Goal: Task Accomplishment & Management: Manage account settings

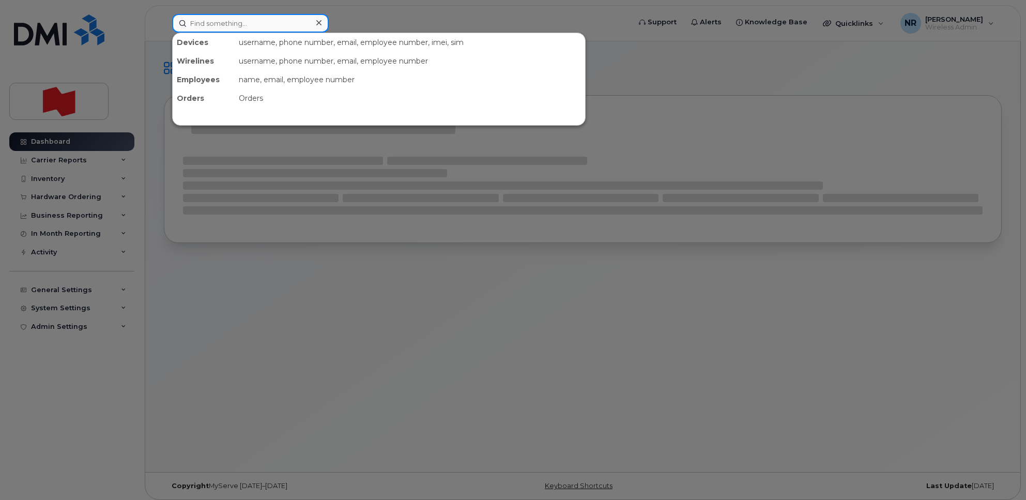
click at [215, 24] on input at bounding box center [250, 23] width 157 height 19
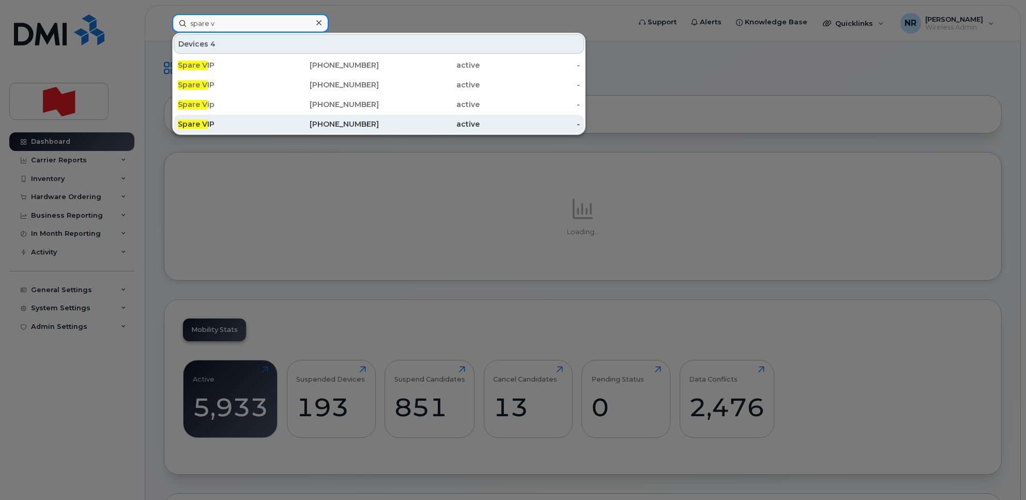
type input "spare v"
click at [202, 122] on span "Spare V" at bounding box center [192, 123] width 29 height 9
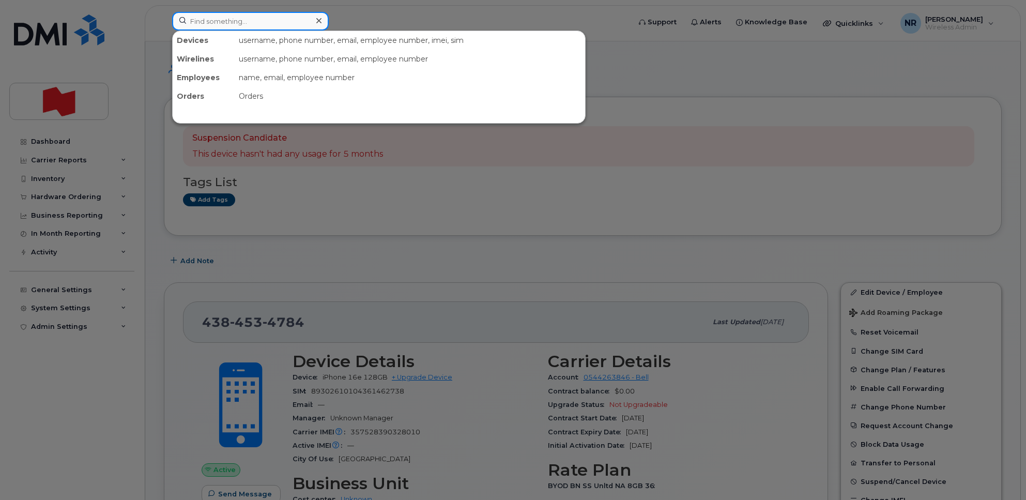
click at [229, 21] on input at bounding box center [250, 21] width 157 height 19
click at [588, 161] on div at bounding box center [513, 250] width 1026 height 500
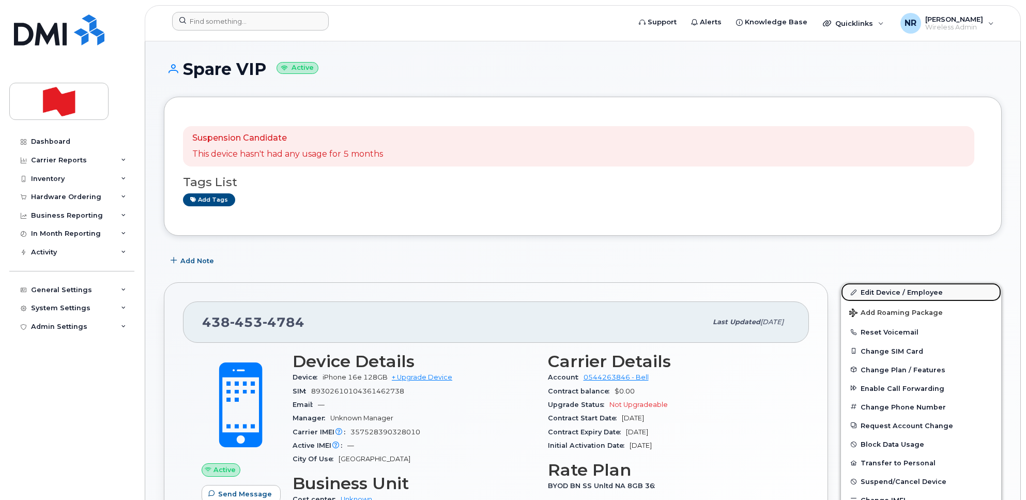
click at [893, 290] on link "Edit Device / Employee" at bounding box center [921, 292] width 160 height 19
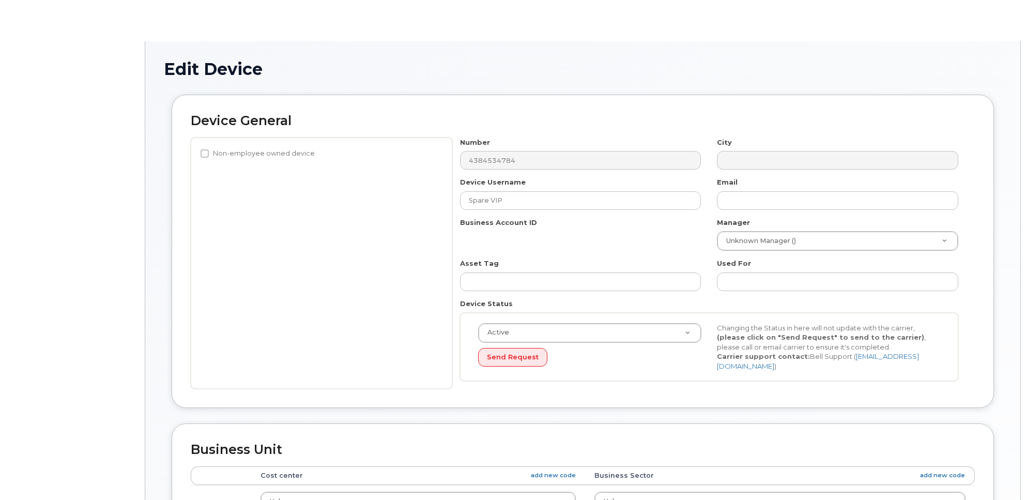
select select "22916206"
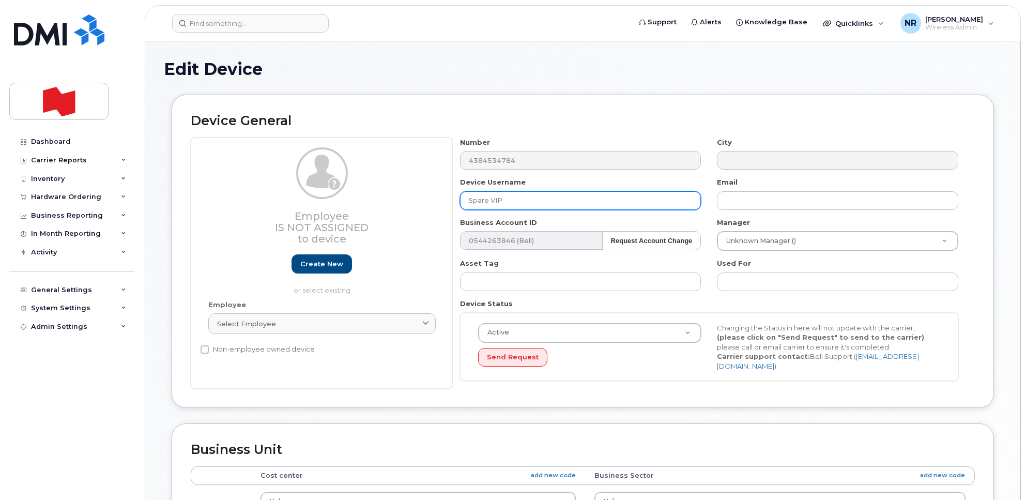
drag, startPoint x: 486, startPoint y: 200, endPoint x: 423, endPoint y: 200, distance: 63.1
click at [423, 200] on div "Employee Is not assigned to device Create new or select existing Employee Selec…" at bounding box center [583, 264] width 784 height 252
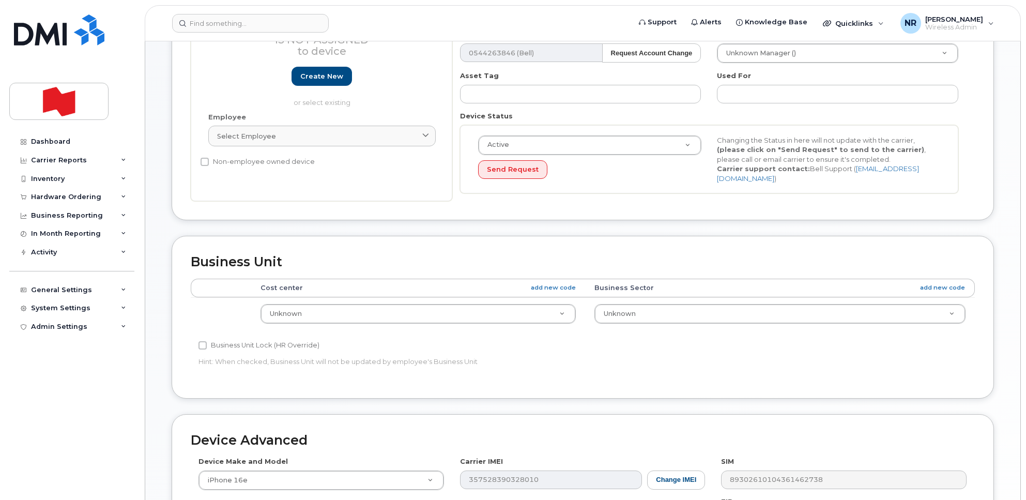
scroll to position [409, 0]
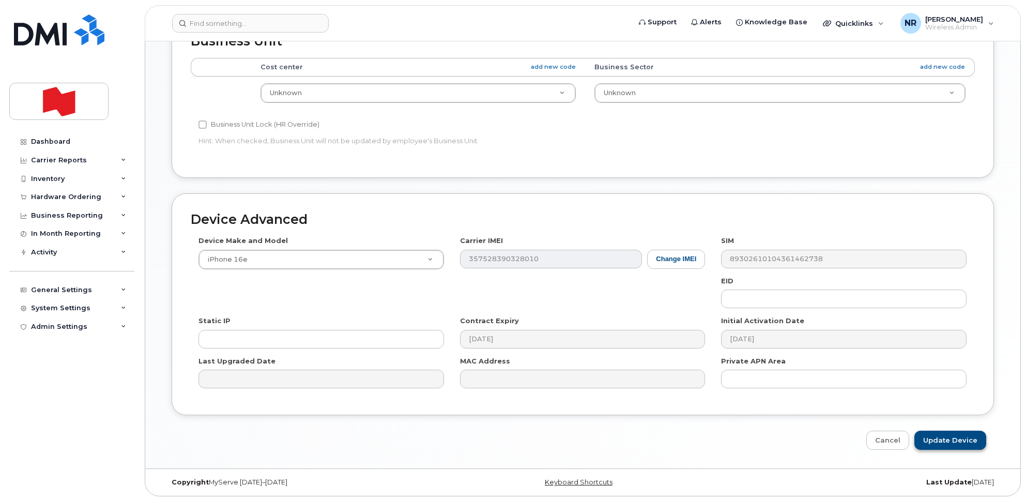
type input "DISPO"
click at [945, 440] on input "Update Device" at bounding box center [951, 440] width 72 height 19
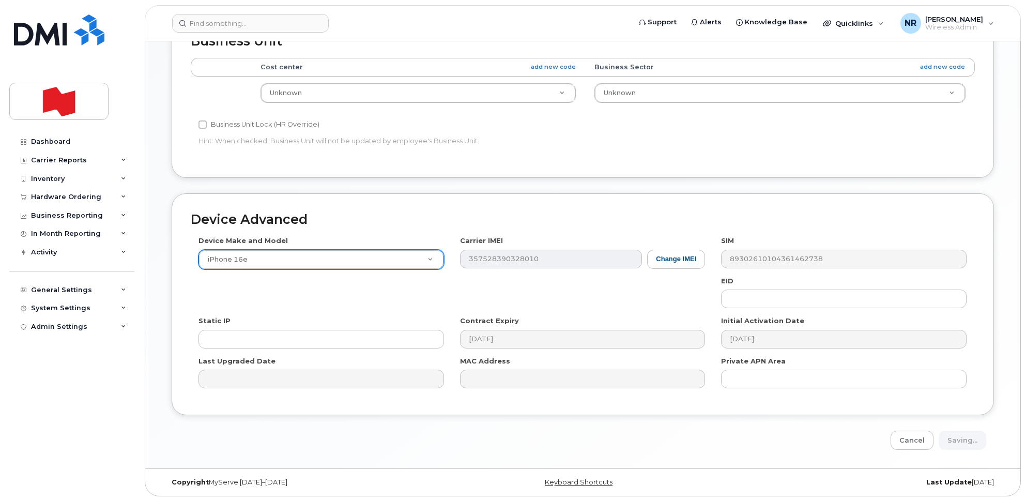
type input "Saving..."
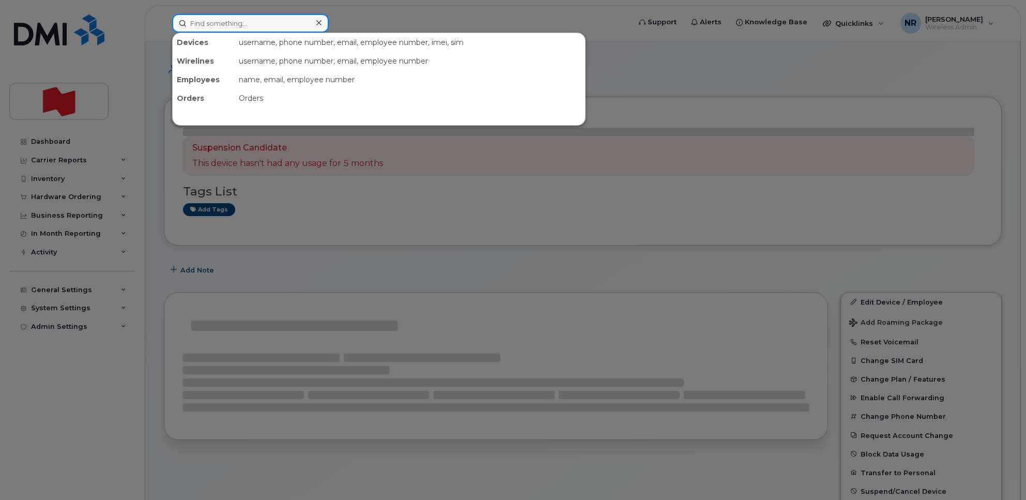
click at [221, 14] on input at bounding box center [250, 23] width 157 height 19
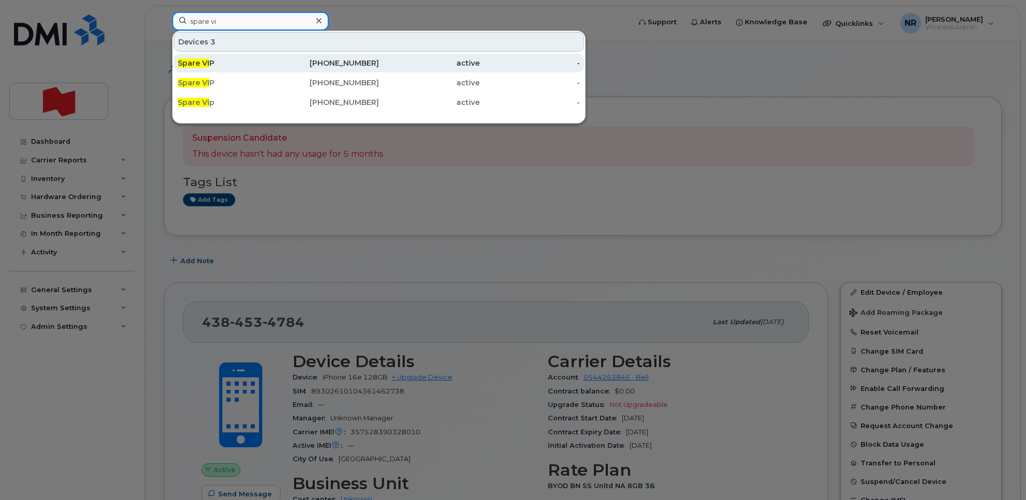
type input "spare vi"
click at [203, 60] on span "Spare VI" at bounding box center [194, 62] width 32 height 9
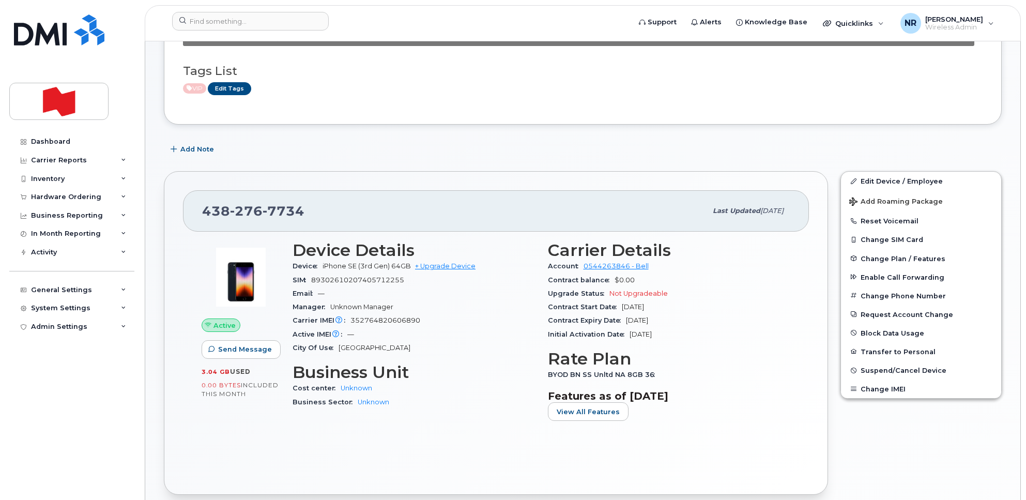
scroll to position [194, 0]
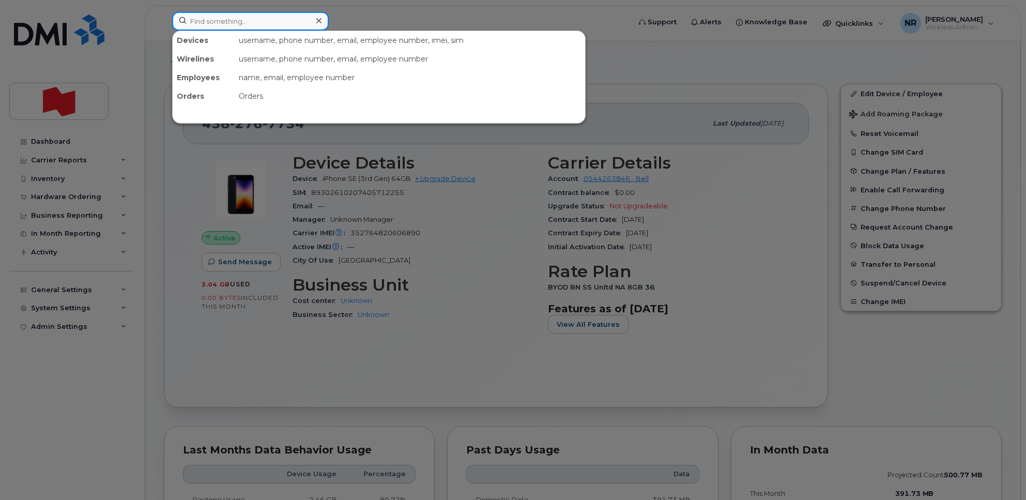
click at [273, 19] on input at bounding box center [250, 21] width 157 height 19
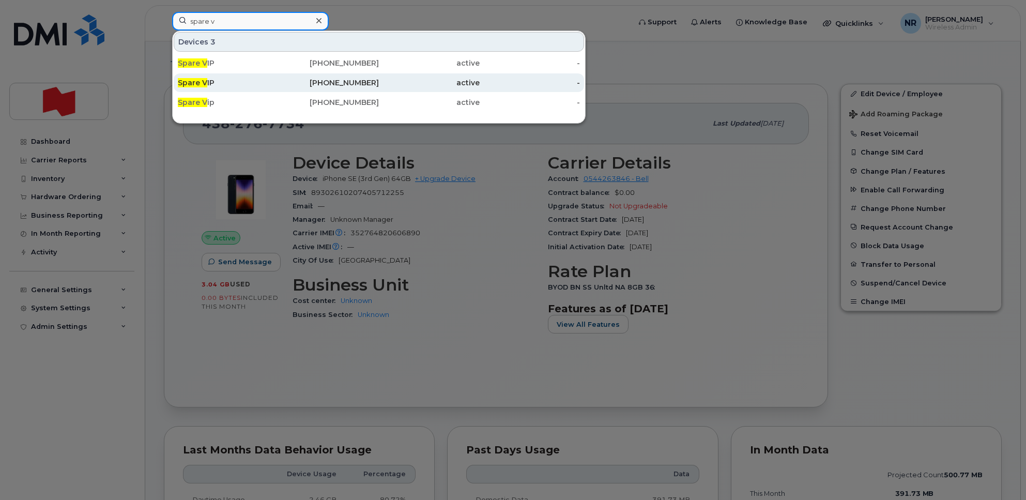
type input "spare v"
click at [198, 81] on span "Spare V" at bounding box center [192, 82] width 29 height 9
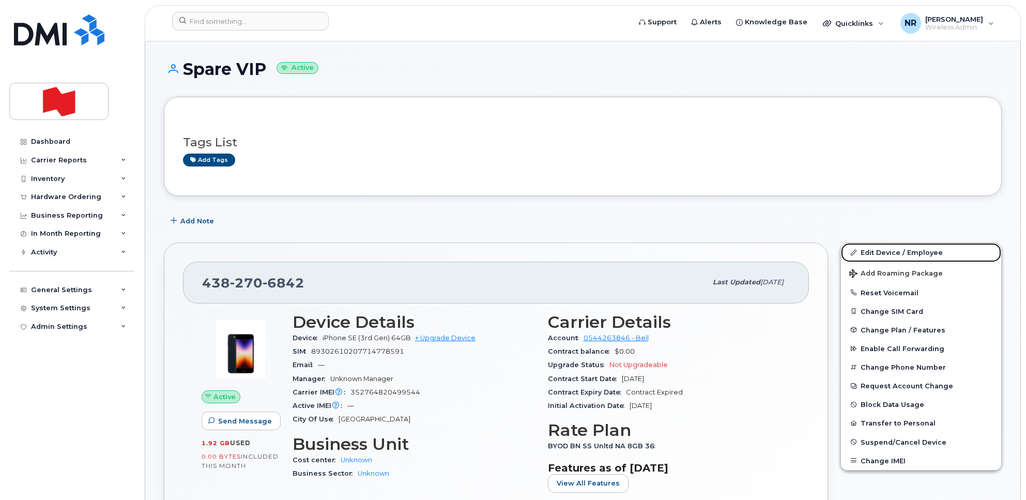
drag, startPoint x: 901, startPoint y: 252, endPoint x: 572, endPoint y: 271, distance: 329.4
click at [901, 252] on link "Edit Device / Employee" at bounding box center [921, 252] width 160 height 19
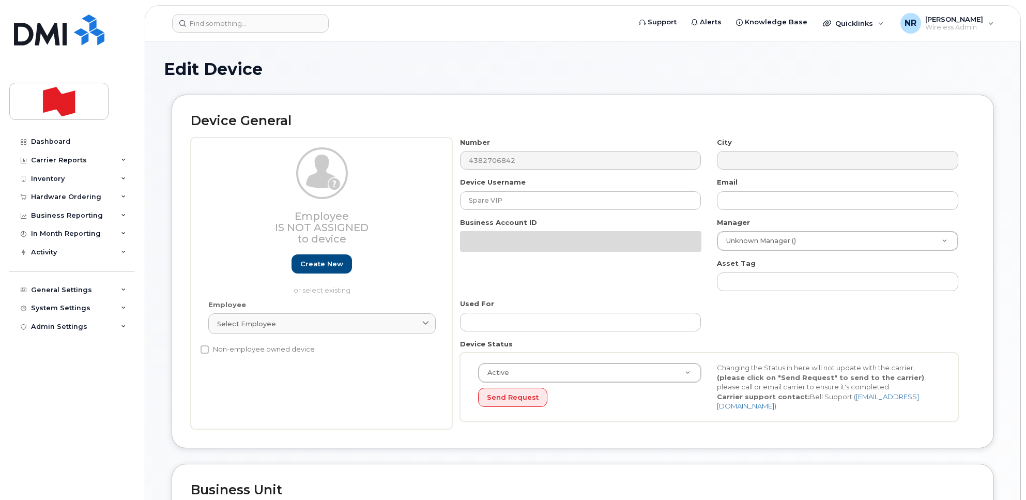
select select "22916206"
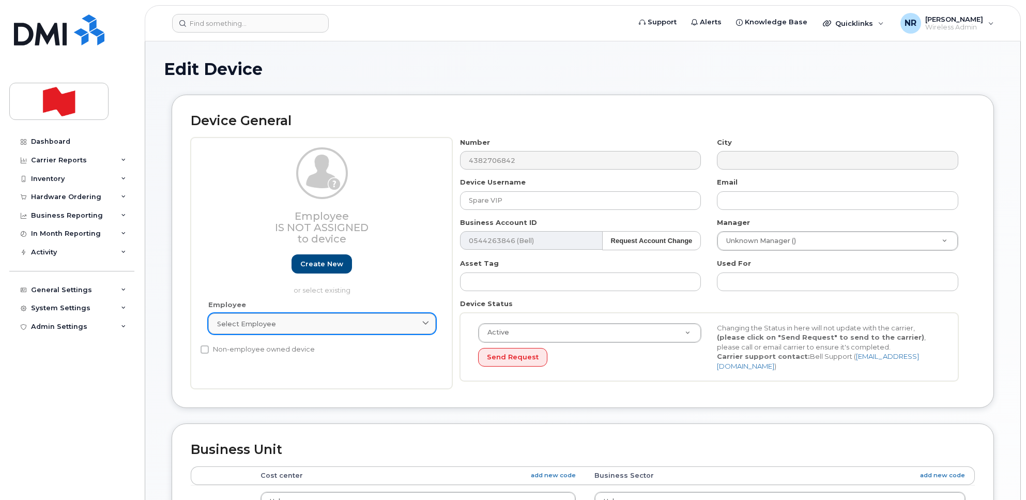
click at [223, 327] on span "Select employee" at bounding box center [246, 324] width 59 height 10
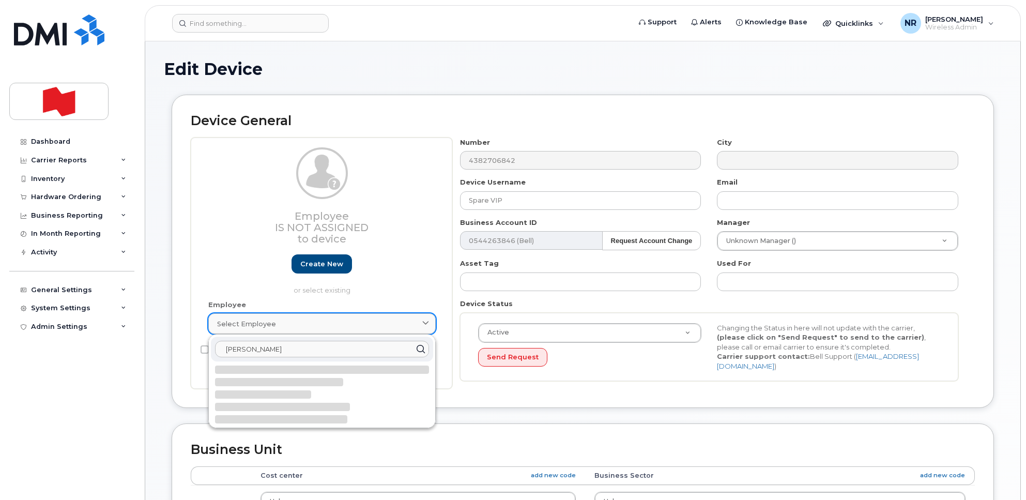
type input "liamo"
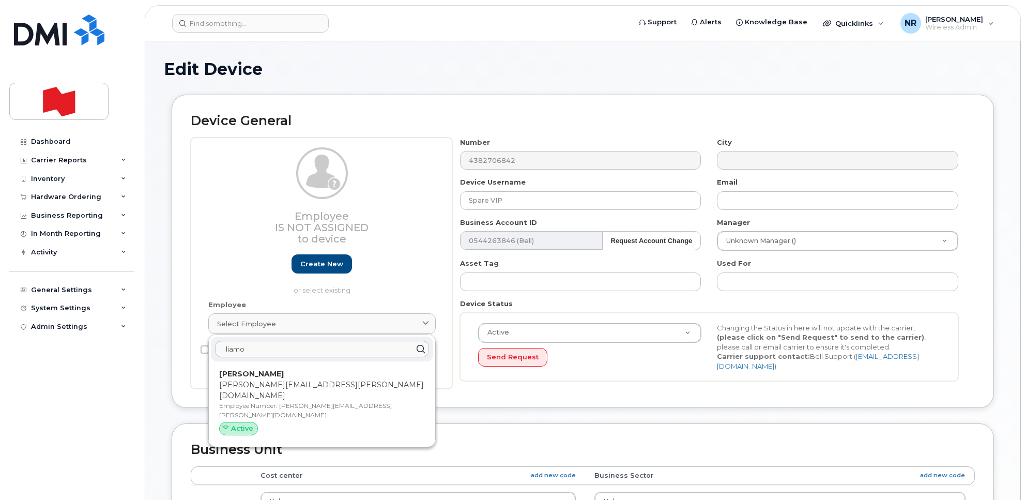
drag, startPoint x: 271, startPoint y: 350, endPoint x: 229, endPoint y: 357, distance: 43.6
click at [225, 357] on input "liamo" at bounding box center [322, 349] width 214 height 17
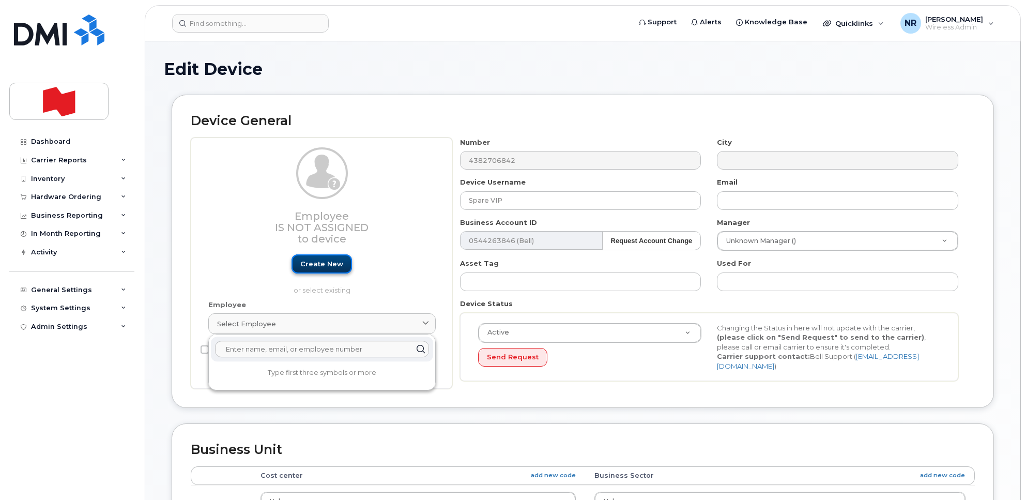
click at [319, 267] on link "Create new" at bounding box center [322, 263] width 61 height 19
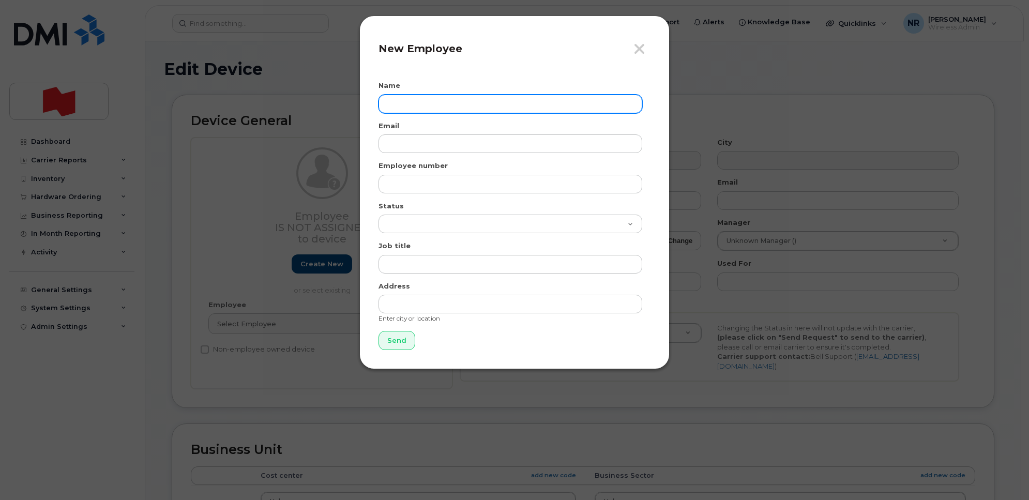
click at [422, 102] on input "text" at bounding box center [511, 104] width 264 height 19
drag, startPoint x: 474, startPoint y: 104, endPoint x: 288, endPoint y: 104, distance: 186.2
click at [288, 104] on div "Close New Employee Name Liamo Pennimpede Email Employee number Status Active On…" at bounding box center [514, 250] width 1029 height 500
type input "Liamo Pennimpede"
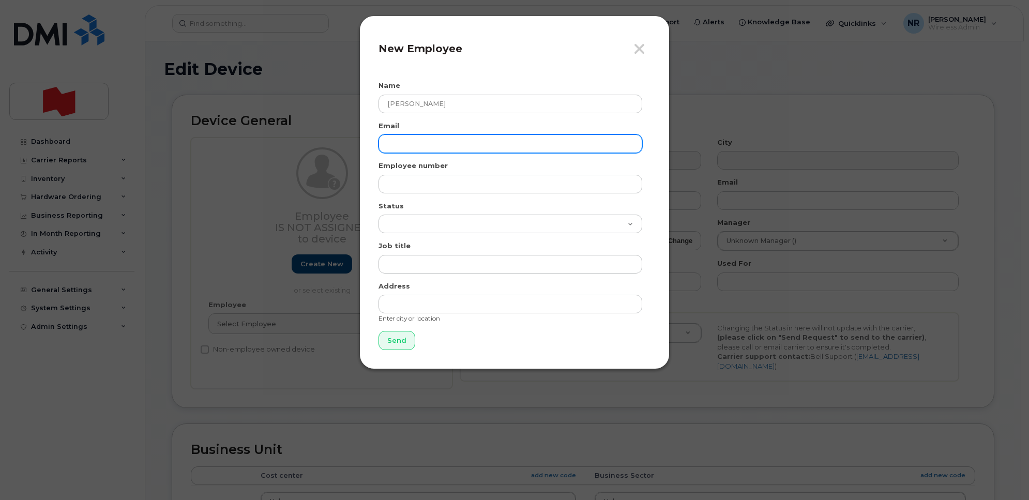
click at [409, 138] on input "email" at bounding box center [511, 143] width 264 height 19
paste input "Liamo Pennimpede"
type input "Liamo Pennimpede"
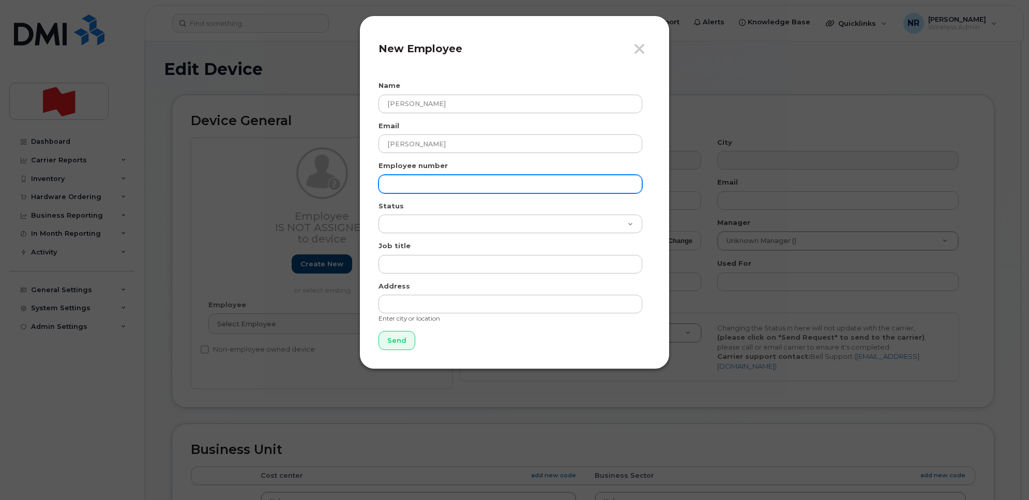
click at [418, 185] on input "text" at bounding box center [511, 184] width 264 height 19
paste input "Liamo Pennimpede"
click at [409, 184] on input "Liamo Pennimpede" at bounding box center [511, 184] width 264 height 19
click at [475, 190] on input "Liamo.Pennimpede" at bounding box center [511, 184] width 264 height 19
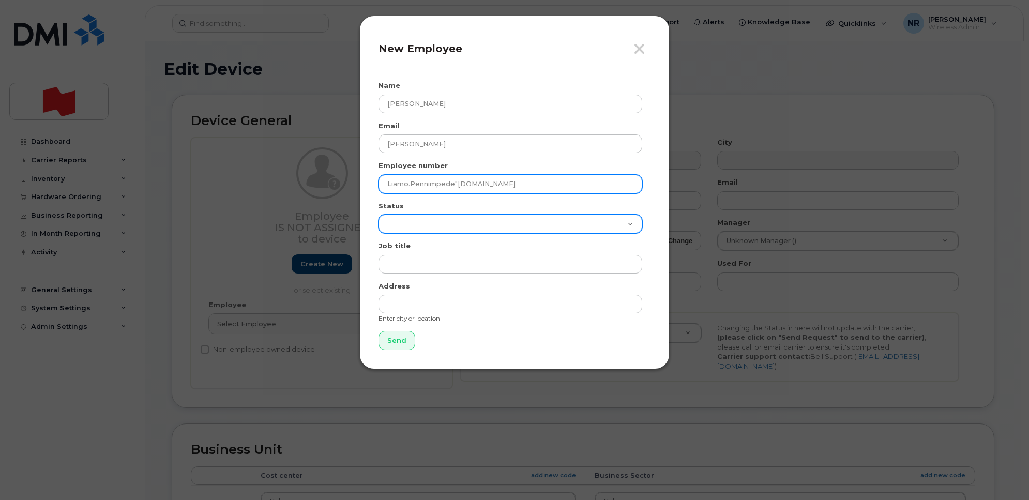
type input "Liamo.Pennimpede"bnc.ca"
click at [490, 222] on select "Active On-Leave Long Term Short Term Maternity Leave Temp Layoff Inactive" at bounding box center [511, 224] width 264 height 19
select select "active"
click at [379, 215] on select "Active On-Leave Long Term Short Term Maternity Leave Temp Layoff Inactive" at bounding box center [511, 224] width 264 height 19
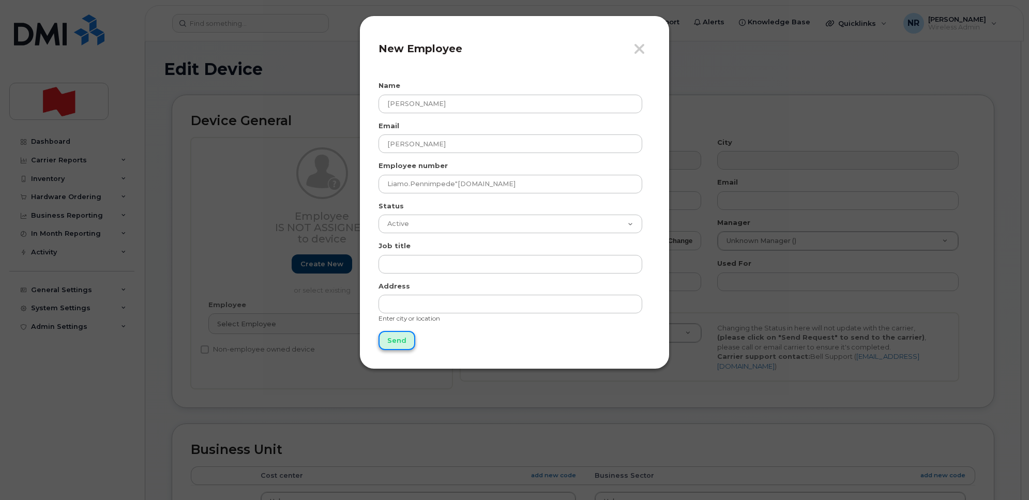
click at [397, 339] on input "Send" at bounding box center [397, 340] width 37 height 19
click at [480, 208] on div "Status Active On-Leave Long Term Short Term Maternity Leave Temp Layoff Inactive" at bounding box center [515, 217] width 272 height 33
drag, startPoint x: 455, startPoint y: 183, endPoint x: 556, endPoint y: 198, distance: 102.5
click at [455, 184] on input "Liamo.Pennimpede"bnc.ca" at bounding box center [511, 184] width 264 height 19
type input "Liamo.Pennimpede@bnc.ca"
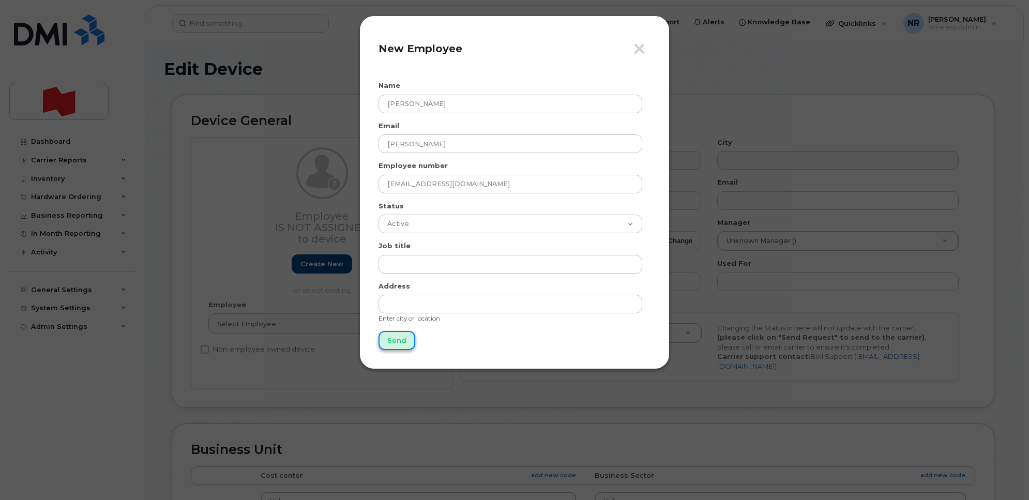
click at [400, 343] on input "Send" at bounding box center [397, 340] width 37 height 19
click at [481, 139] on input "Liamo Pennimpede" at bounding box center [511, 143] width 264 height 19
click at [494, 200] on form "Name Liamo Pennimpede Email Liamo Pennimpede Employee number Liamo.Pennimpede@b…" at bounding box center [515, 215] width 272 height 269
drag, startPoint x: 502, startPoint y: 179, endPoint x: 285, endPoint y: 179, distance: 217.2
click at [285, 179] on div "Close New Employee Name Liamo Pennimpede Email Liamo Pennimpede Employee number…" at bounding box center [514, 250] width 1029 height 500
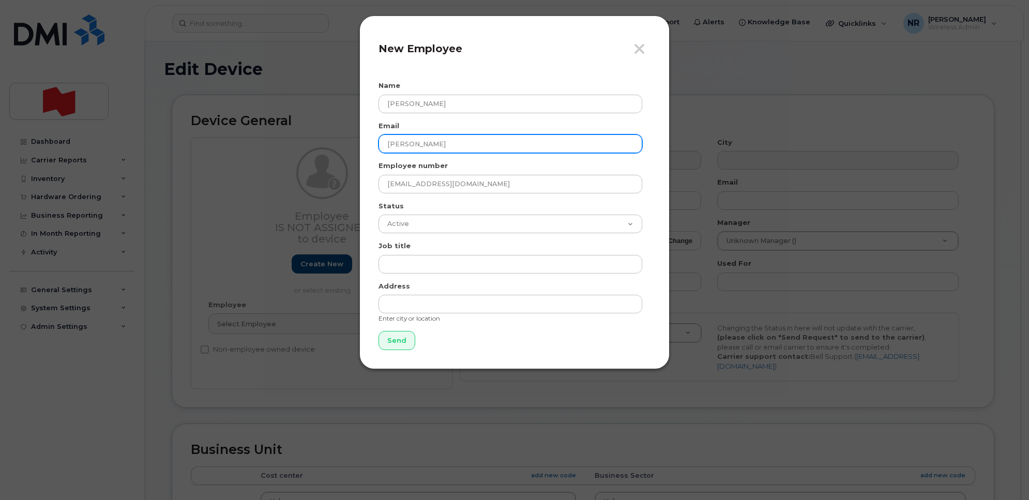
drag, startPoint x: 373, startPoint y: 143, endPoint x: 345, endPoint y: 143, distance: 27.9
click at [345, 143] on div "Close New Employee Name Liamo Pennimpede Email Liamo Pennimpede Employee number…" at bounding box center [514, 250] width 1029 height 500
paste input ".Pennimpede@bnc.ca"
type input "Liamo.Pennimpede@bnc.ca"
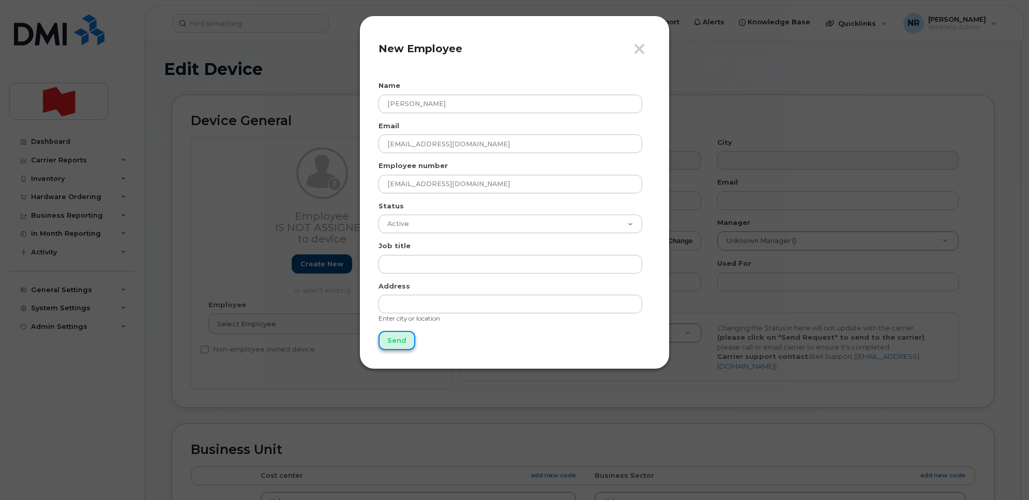
click at [395, 339] on input "Send" at bounding box center [397, 340] width 37 height 19
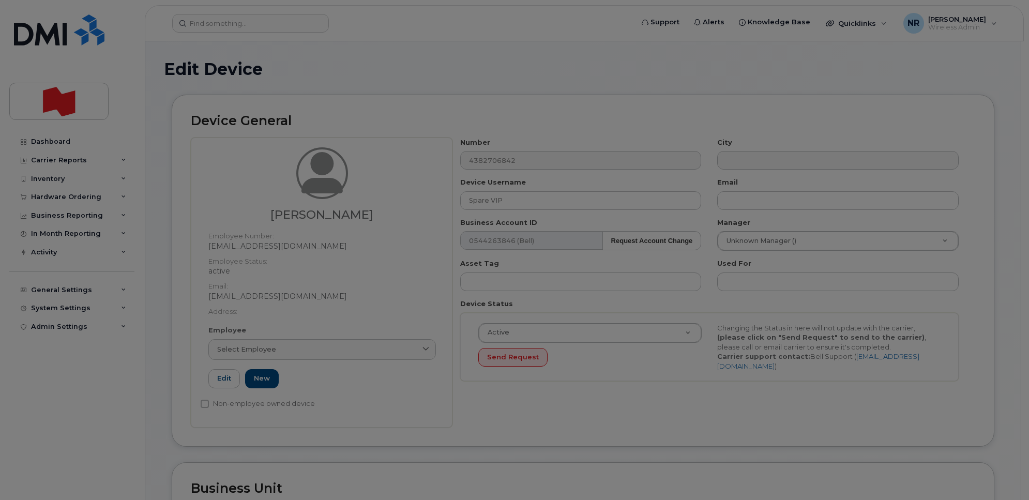
type input "Send"
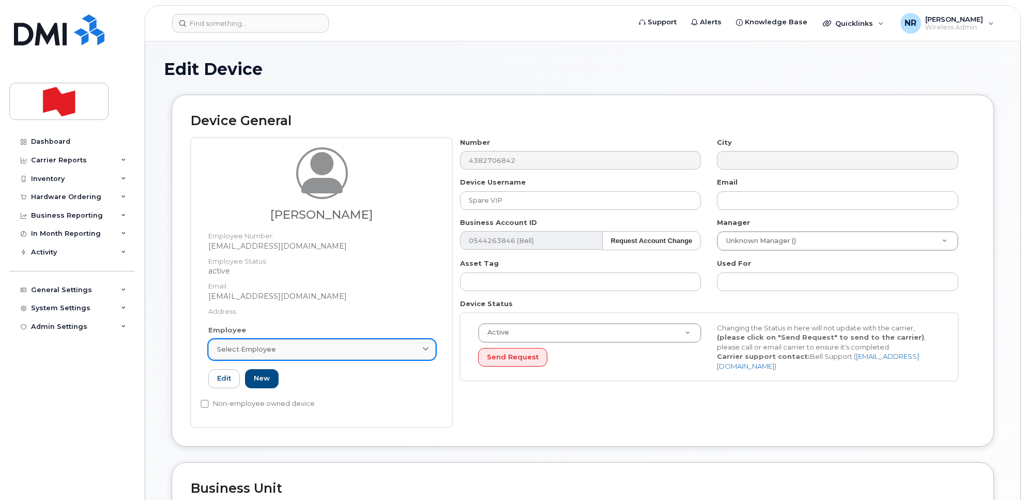
click at [260, 348] on span "Select employee" at bounding box center [246, 349] width 59 height 10
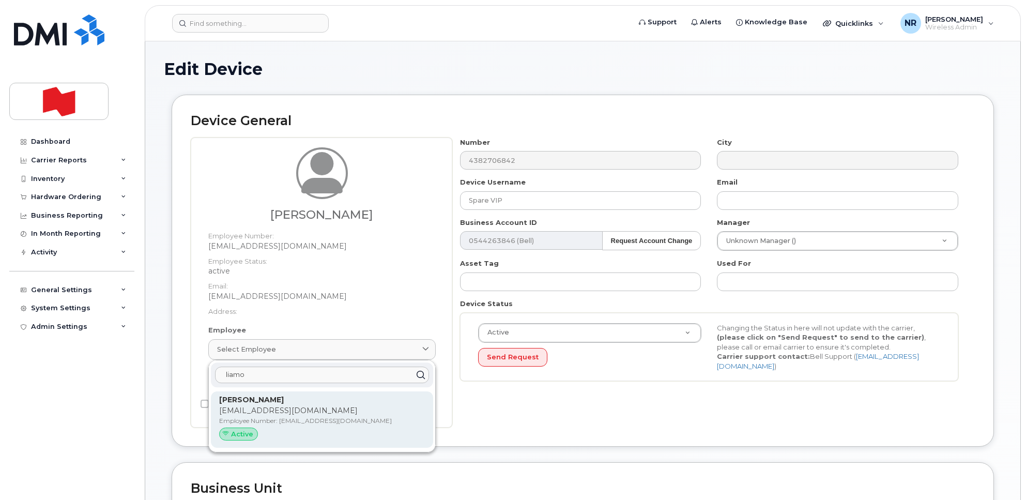
type input "liamo"
click at [262, 406] on p "Liamo.Pennimpede@bnc.ca" at bounding box center [322, 410] width 206 height 11
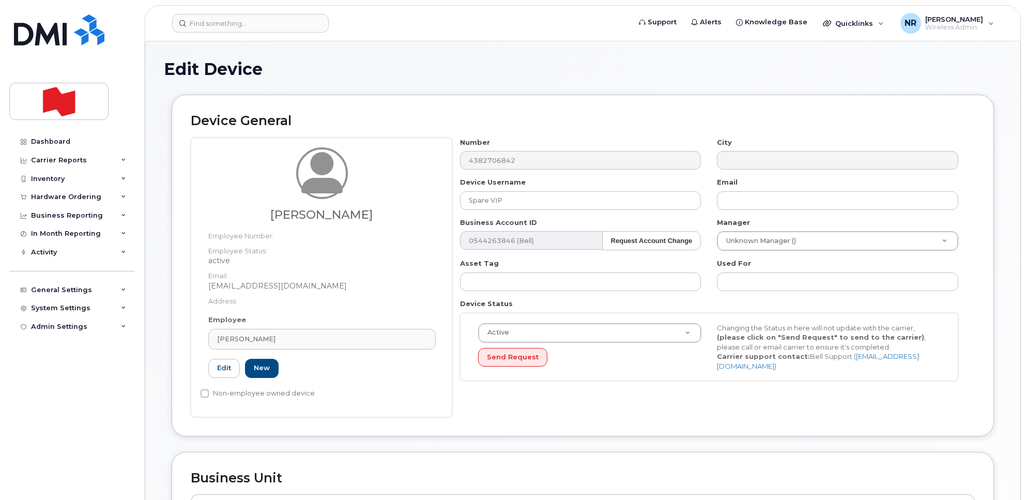
type input "Liamo.Pennimpede@bnc.ca"
type input "Liamo Pennimpede"
type input "liamo.pennimpede@bnc.ca"
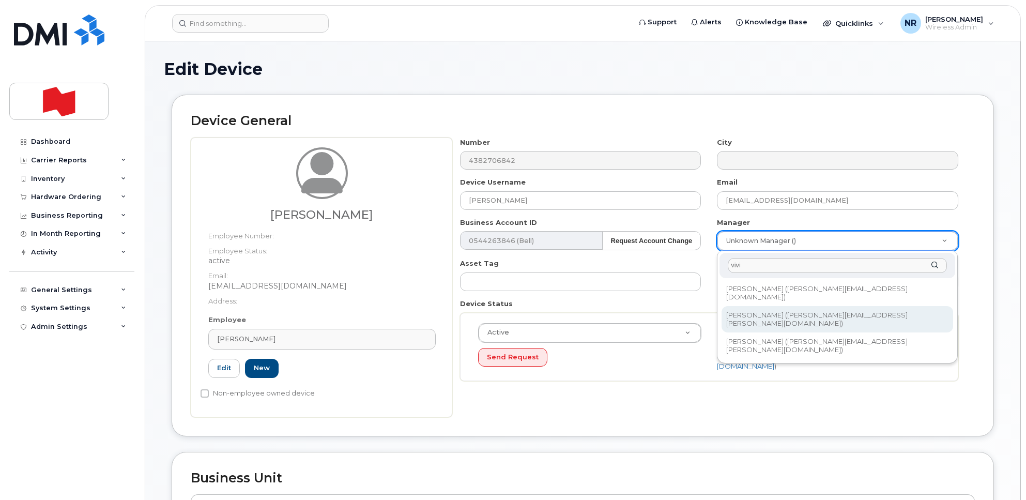
type input "vivi"
type input "2371505"
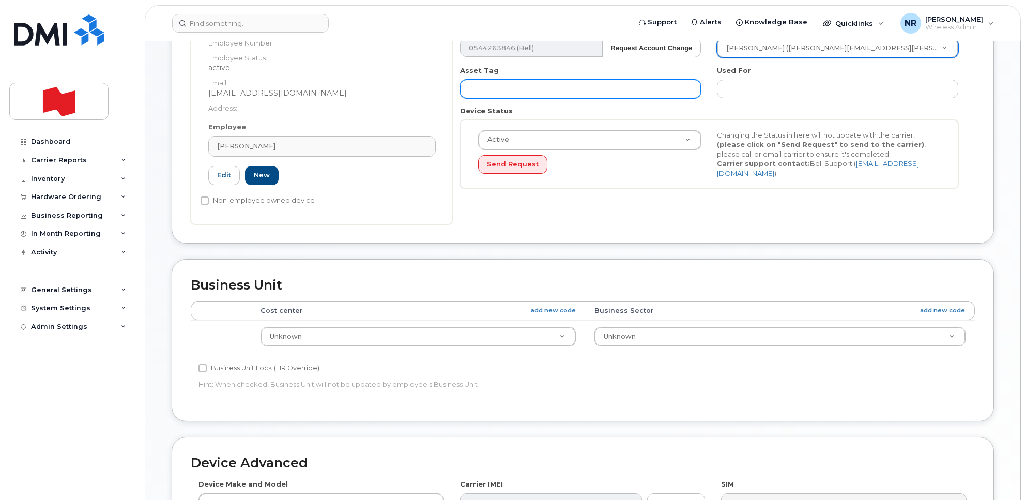
scroll to position [194, 0]
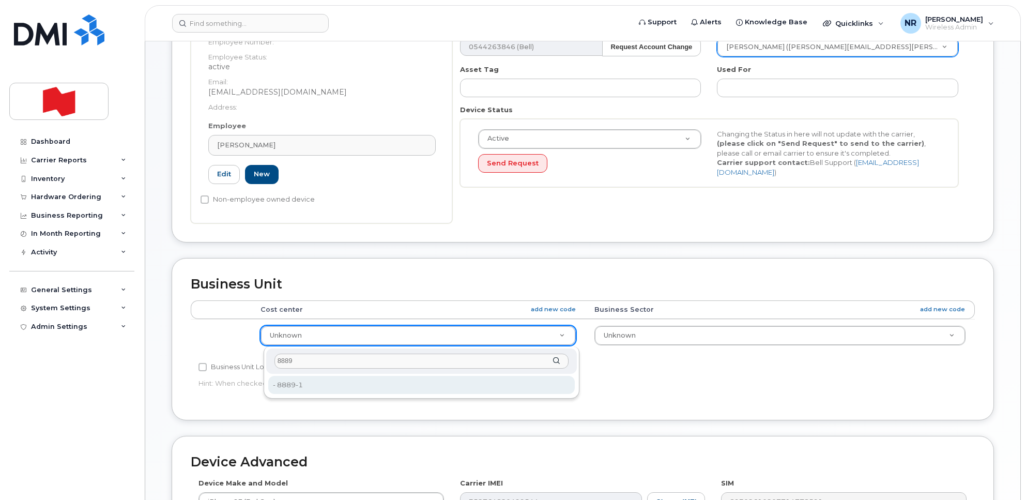
type input "8889"
type input "22916308"
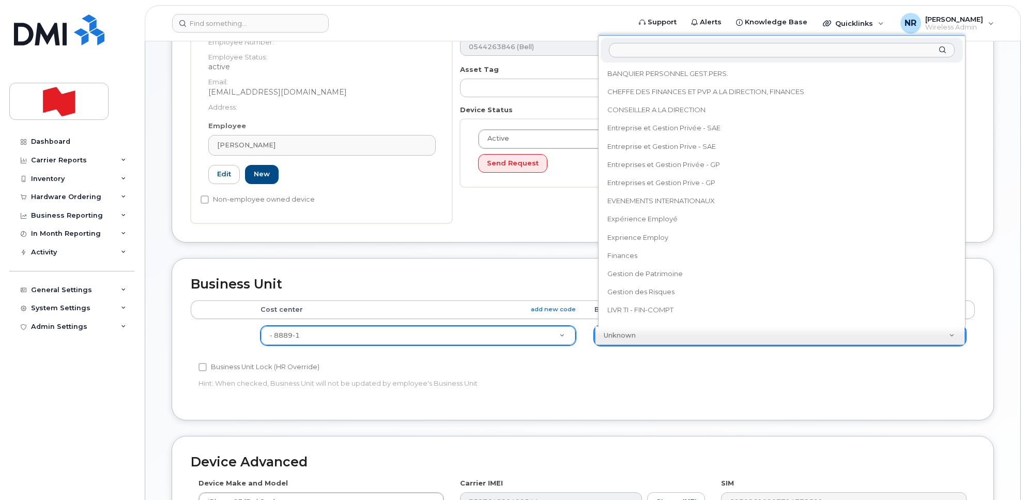
scroll to position [381, 0]
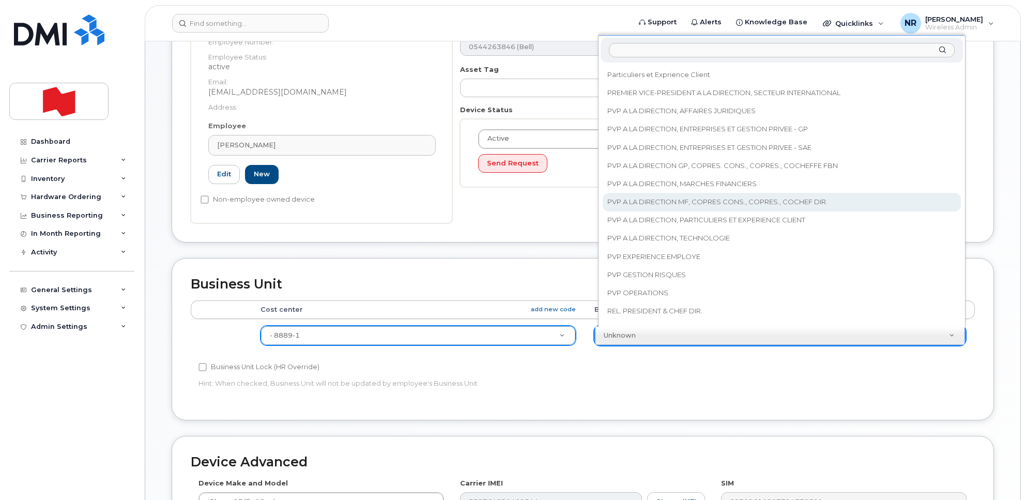
select select "25594327"
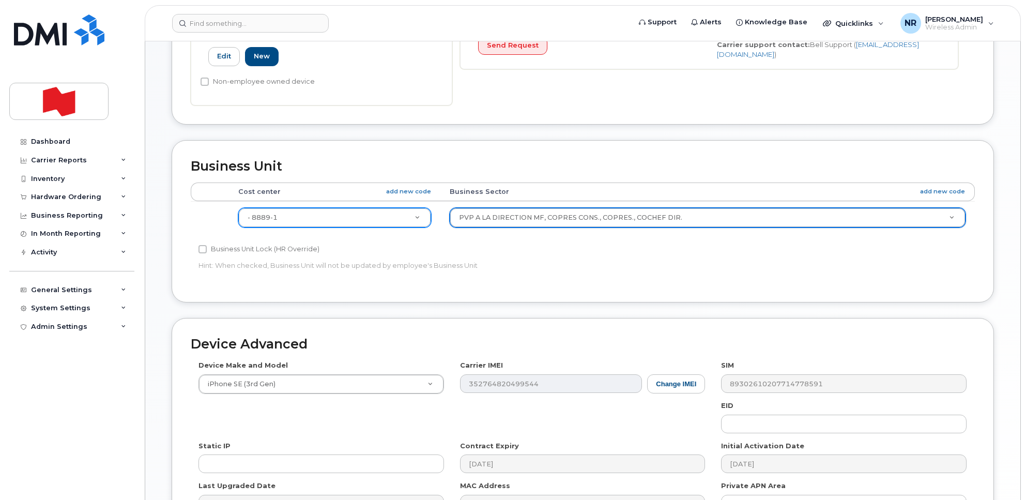
scroll to position [440, 0]
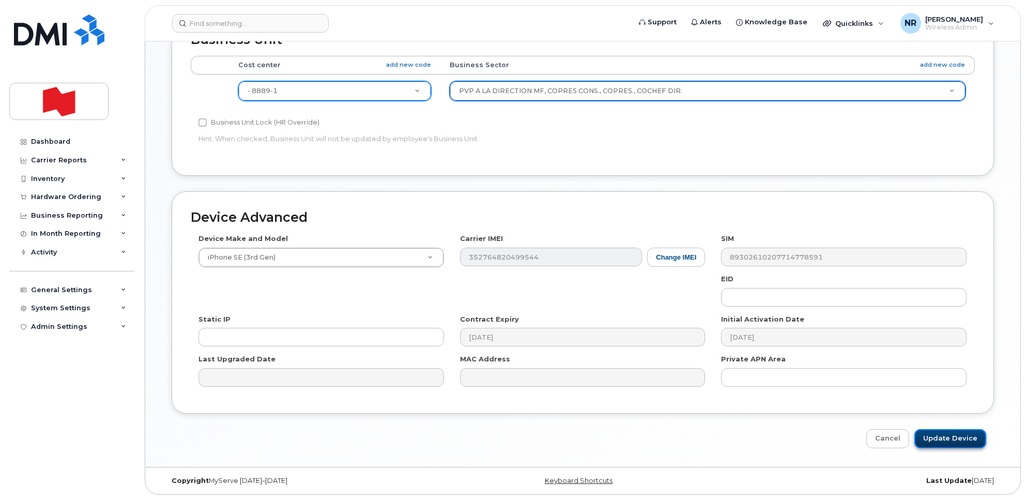
click at [939, 437] on input "Update Device" at bounding box center [951, 438] width 72 height 19
type input "Saving..."
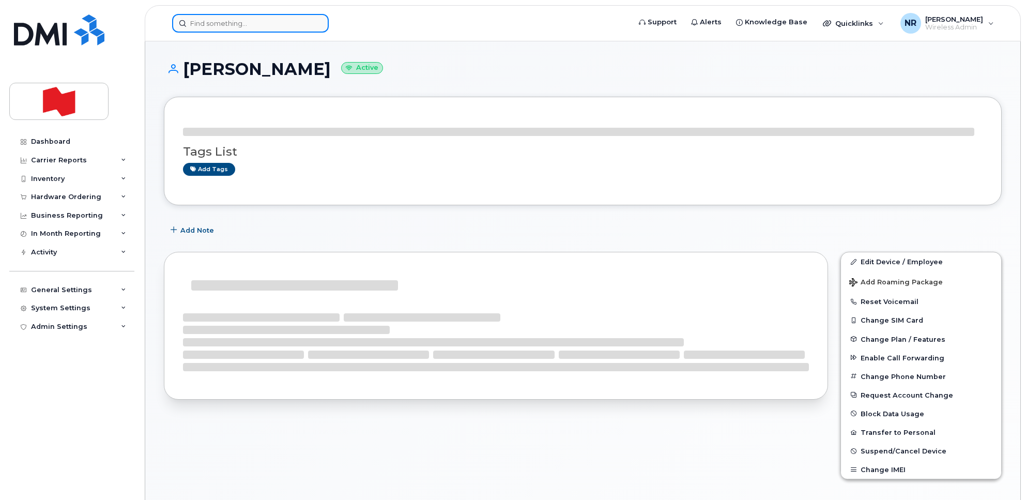
click at [219, 22] on input at bounding box center [250, 23] width 157 height 19
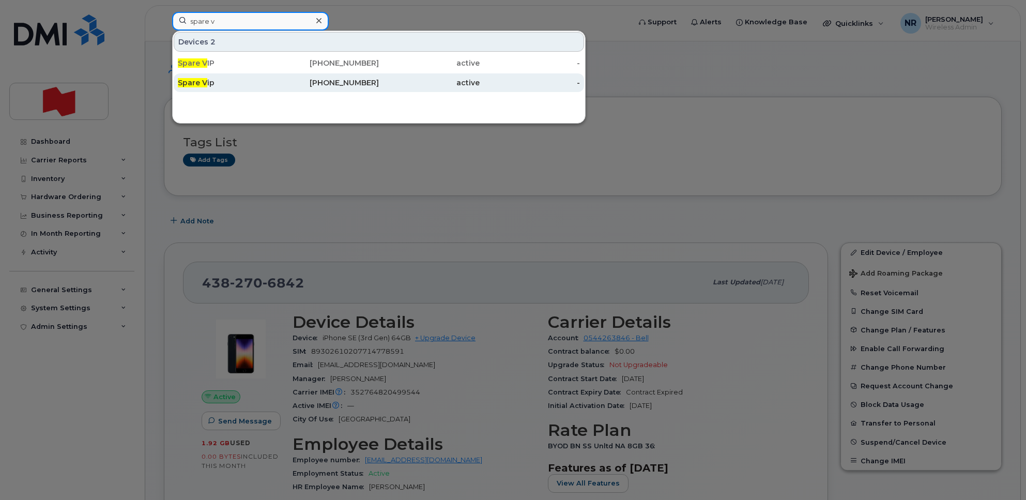
type input "spare v"
click at [202, 82] on span "Spare V" at bounding box center [192, 82] width 29 height 9
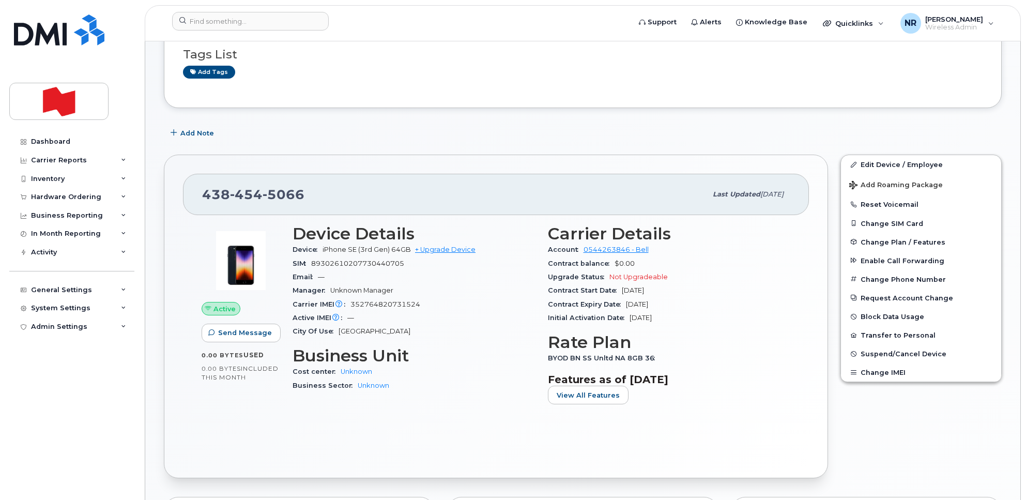
scroll to position [129, 0]
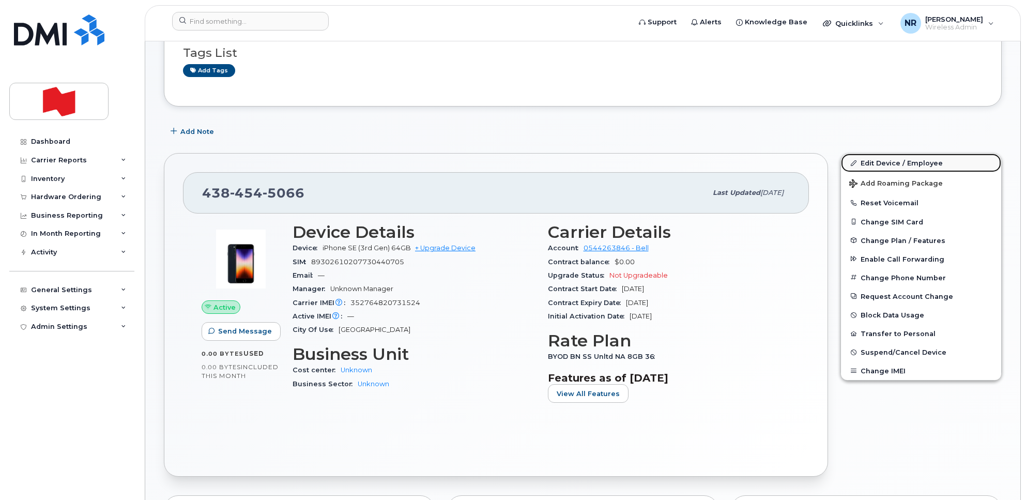
click at [880, 161] on link "Edit Device / Employee" at bounding box center [921, 163] width 160 height 19
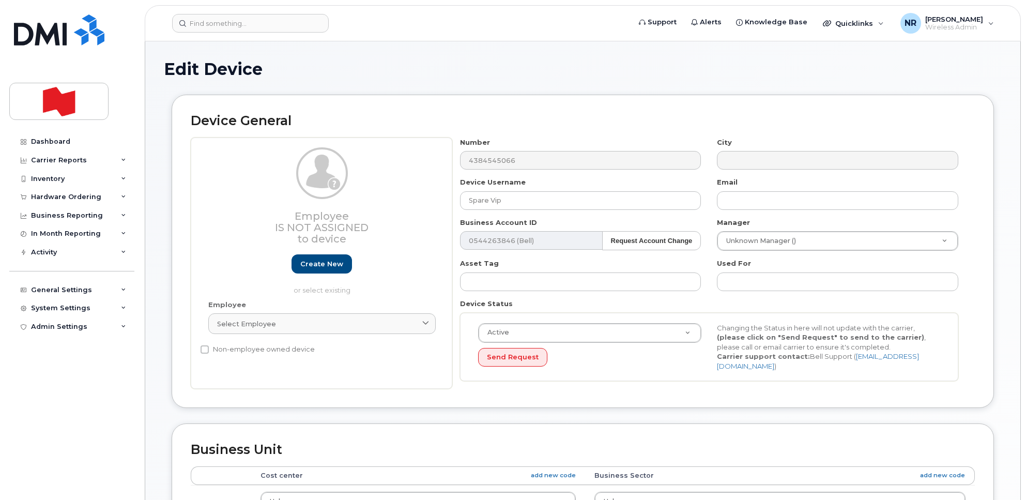
select select "22916206"
drag, startPoint x: 508, startPoint y: 201, endPoint x: 305, endPoint y: 204, distance: 202.7
click at [305, 204] on div "Employee Is not assigned to device Create new or select existing Employee Selec…" at bounding box center [583, 264] width 784 height 252
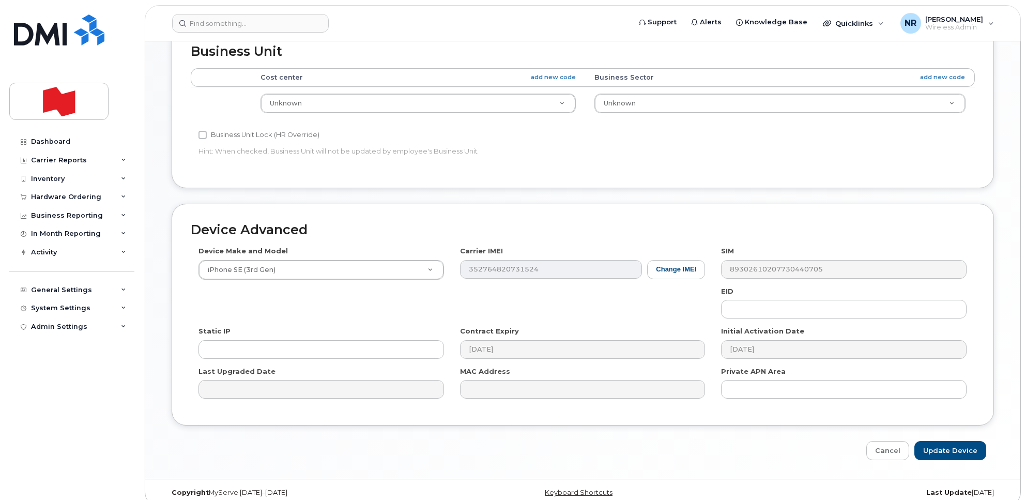
scroll to position [409, 0]
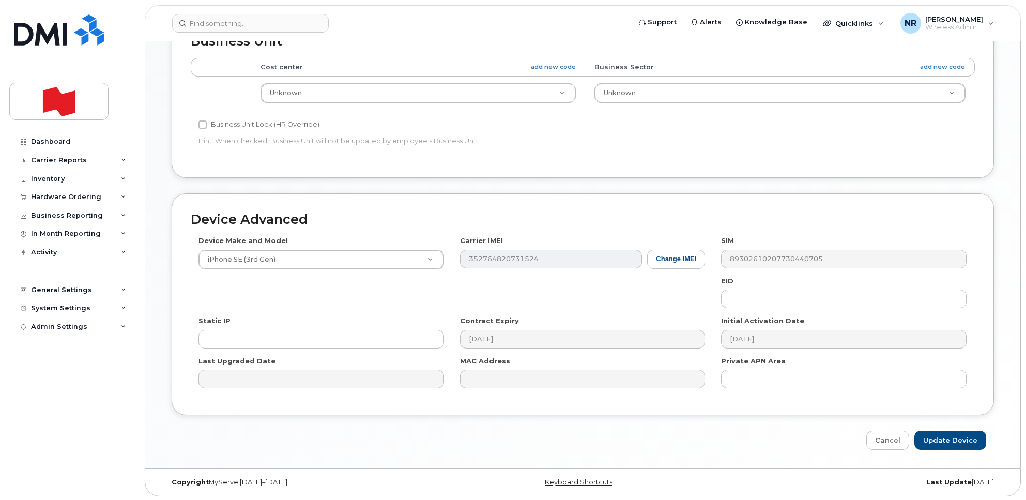
type input "DISPO"
click at [959, 425] on div "Device Advanced Device Make and Model iPhone SE (3rd Gen) Android TCL 502 Watch…" at bounding box center [583, 321] width 838 height 257
click at [945, 437] on input "Update Device" at bounding box center [951, 440] width 72 height 19
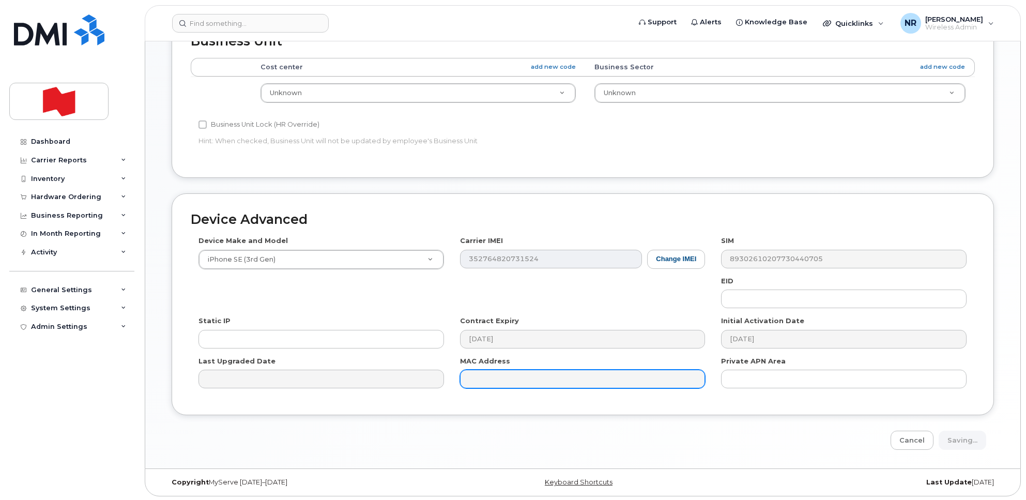
type input "Saving..."
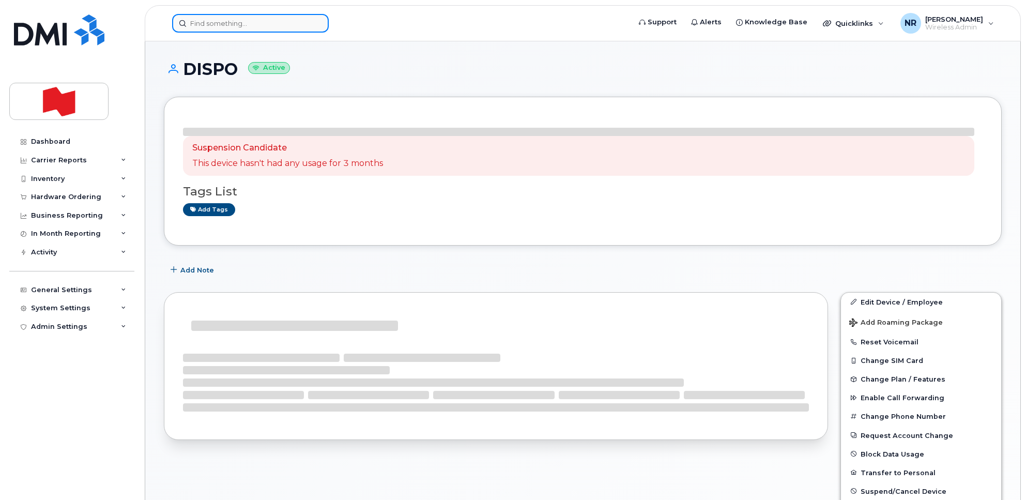
click at [216, 19] on input at bounding box center [250, 23] width 157 height 19
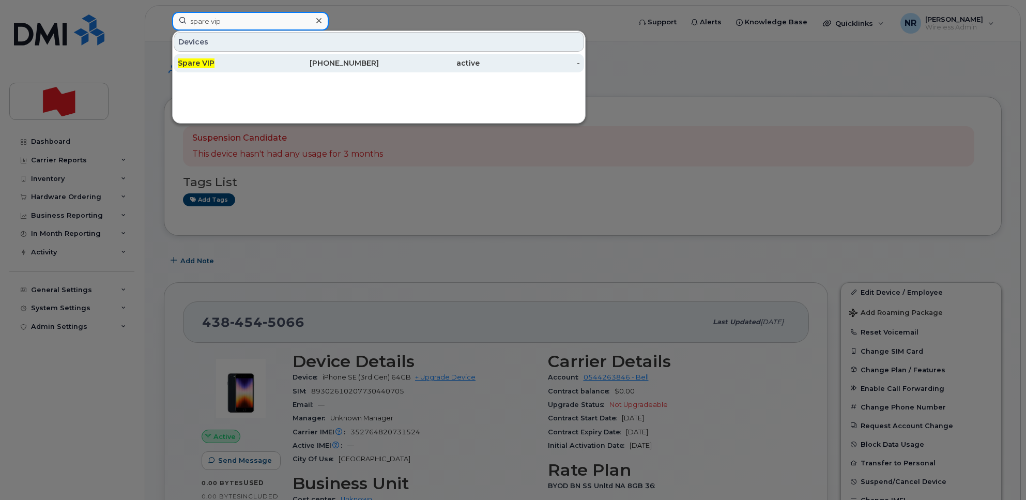
type input "spare vip"
click at [195, 65] on span "Spare VIP" at bounding box center [196, 62] width 37 height 9
